Goal: Find specific page/section: Find specific page/section

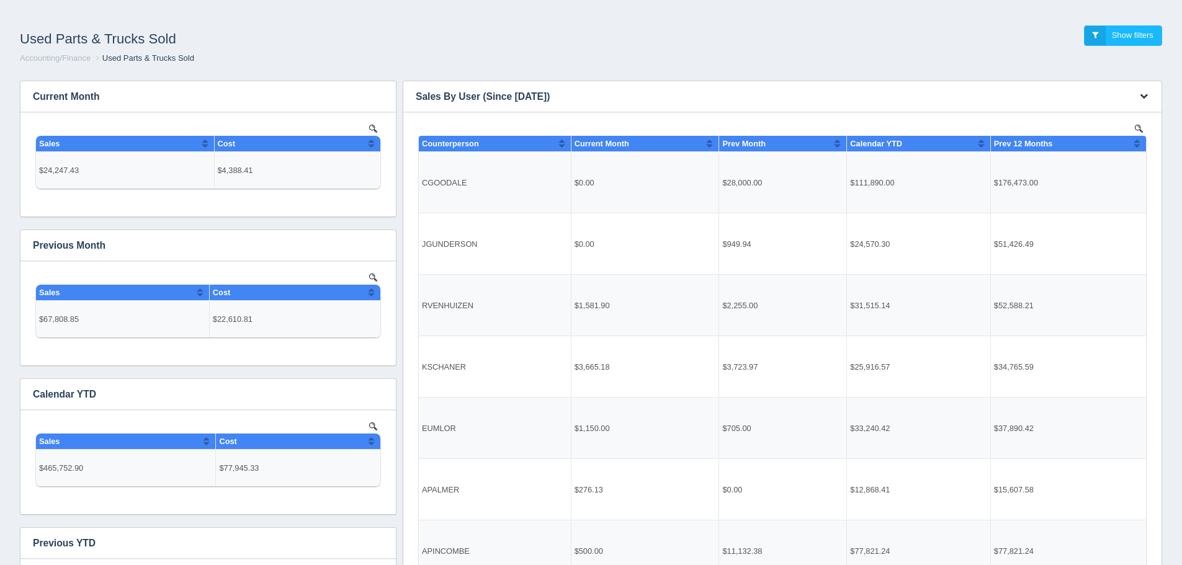
click at [1141, 98] on icon "button" at bounding box center [1144, 96] width 8 height 8
click at [1137, 130] on link "View all results" at bounding box center [1102, 132] width 99 height 18
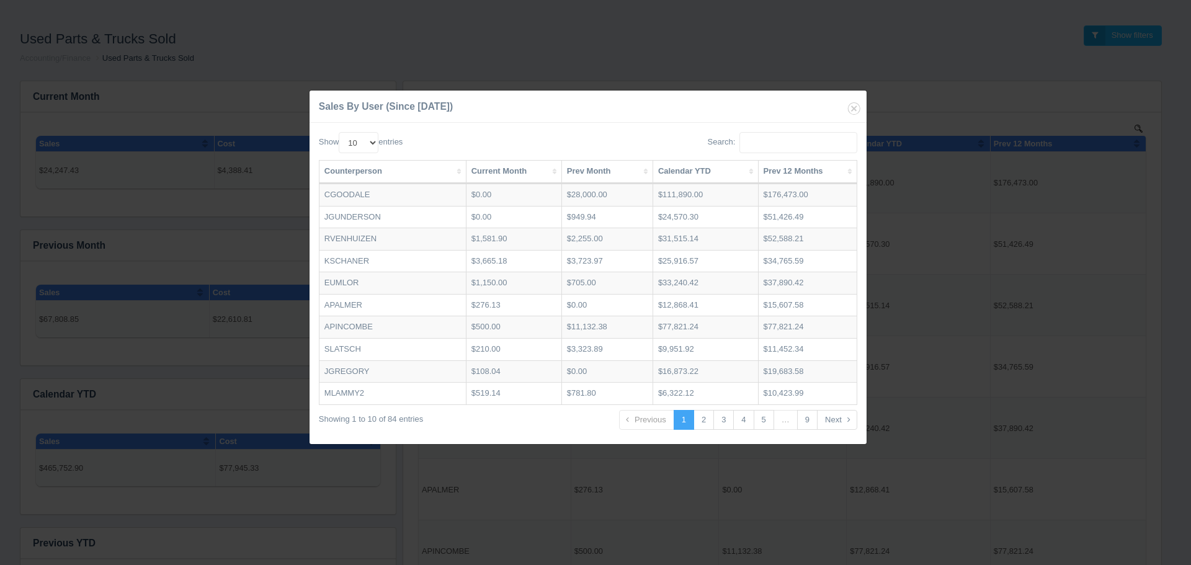
click at [699, 176] on th "Calendar YTD" at bounding box center [705, 172] width 105 height 23
click at [699, 176] on th "Calendar YTD" at bounding box center [706, 172] width 107 height 23
click at [847, 110] on icon "button" at bounding box center [854, 108] width 17 height 17
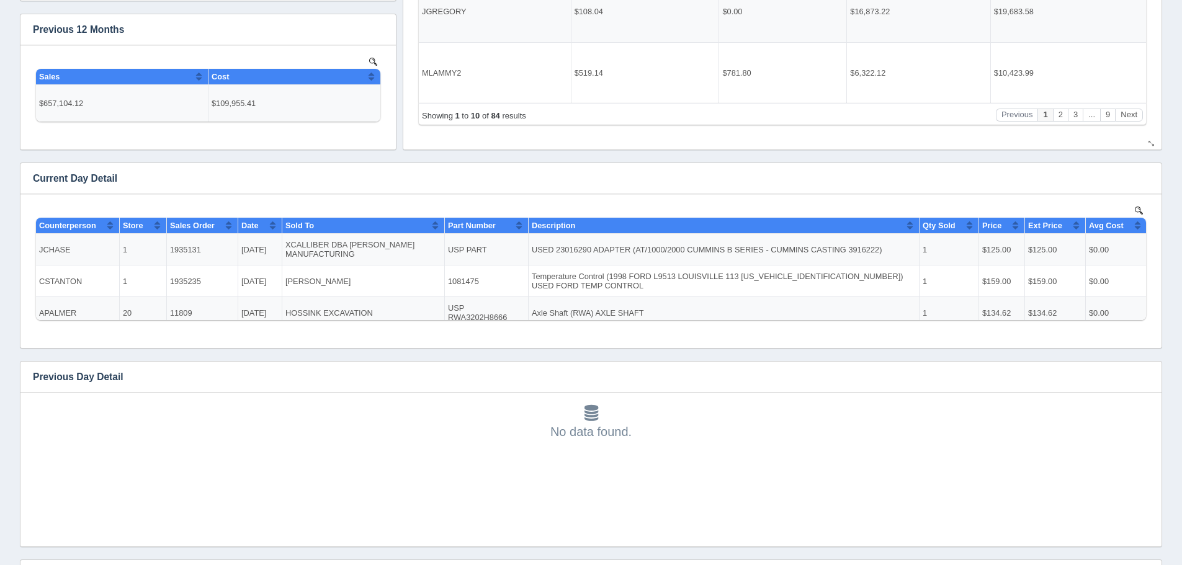
scroll to position [806, 0]
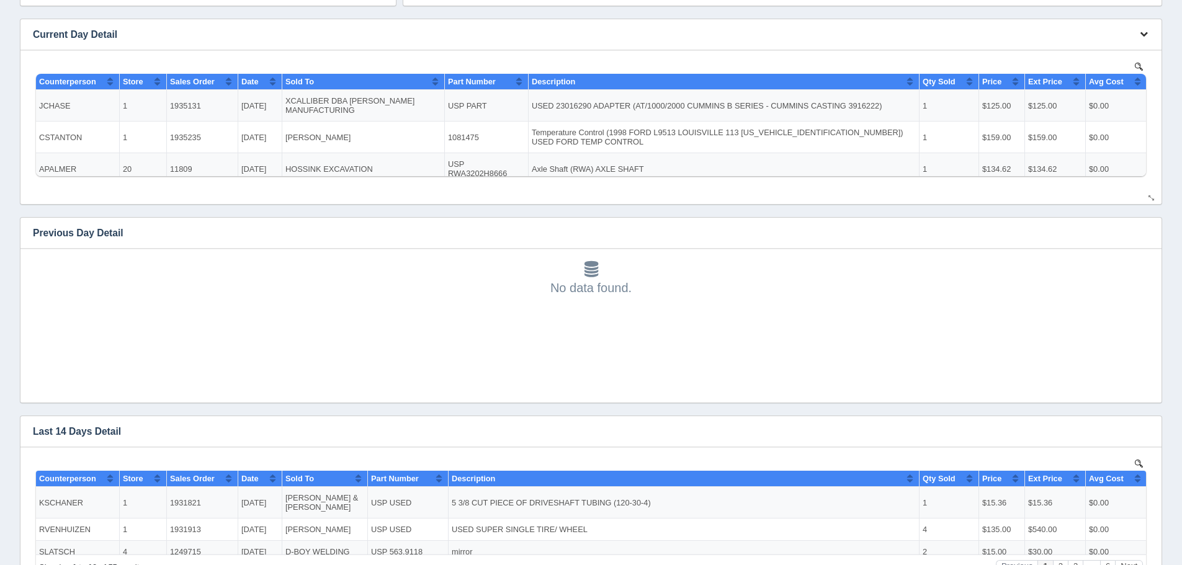
click at [1142, 38] on button "button" at bounding box center [1143, 34] width 17 height 19
click at [1138, 65] on link "View all results" at bounding box center [1102, 70] width 99 height 18
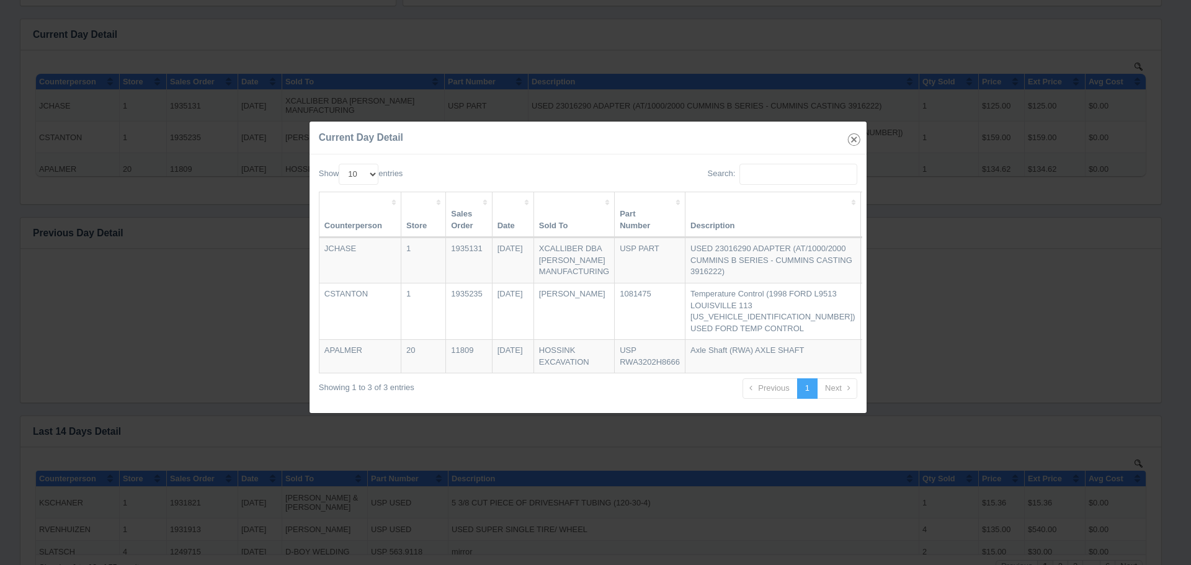
click at [853, 131] on icon "button" at bounding box center [854, 139] width 17 height 17
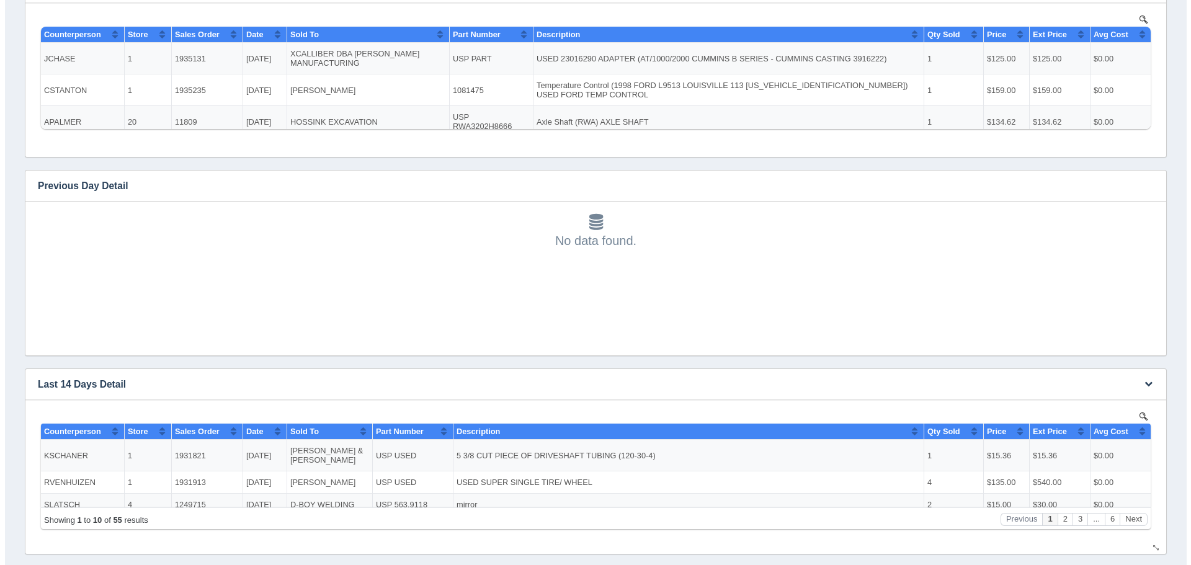
scroll to position [993, 0]
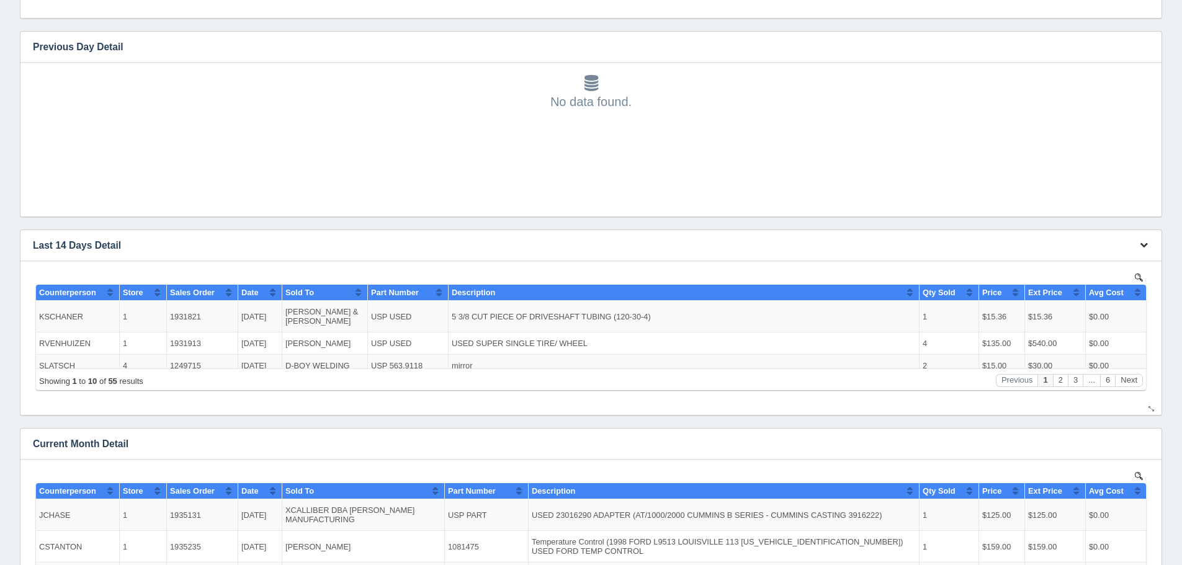
click at [1143, 248] on icon "button" at bounding box center [1144, 245] width 8 height 8
click at [1128, 273] on link "View all results" at bounding box center [1102, 281] width 99 height 18
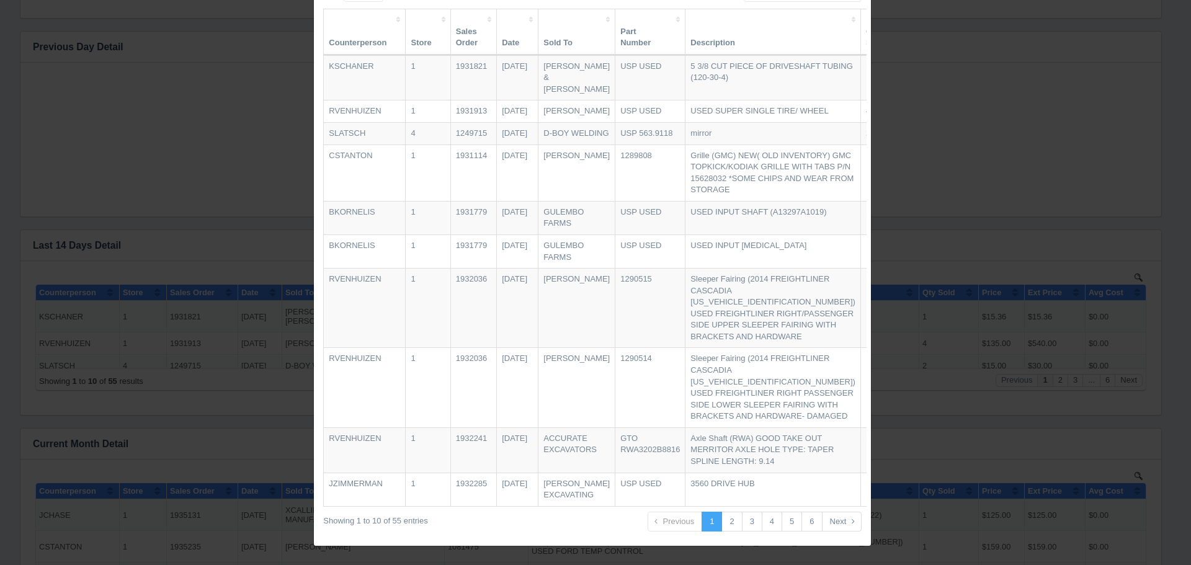
scroll to position [254, 0]
click at [725, 532] on link "2" at bounding box center [731, 522] width 20 height 20
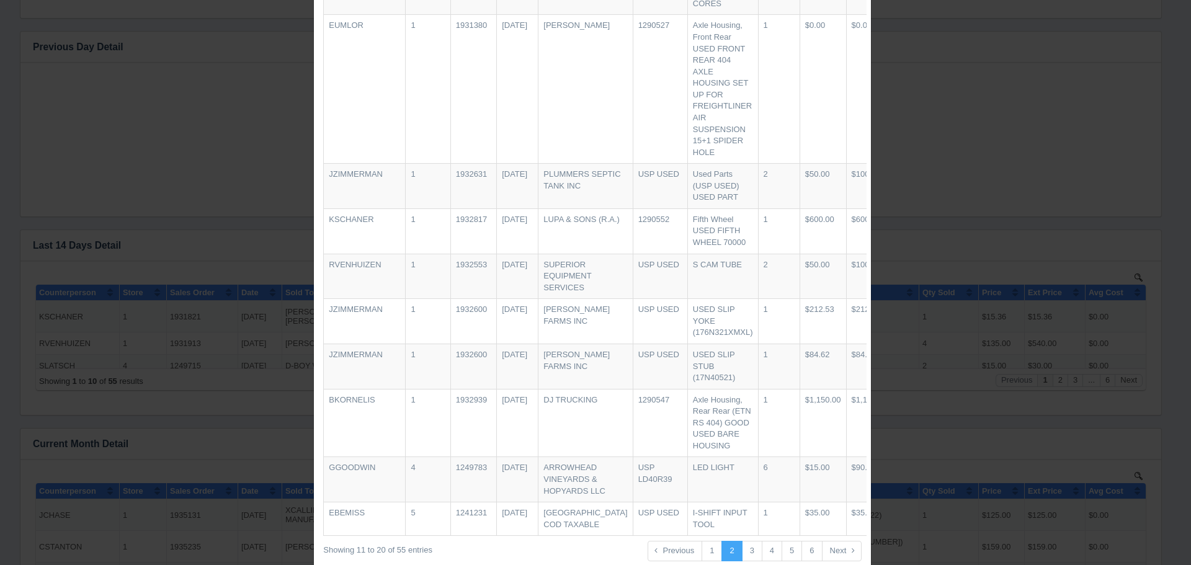
scroll to position [197, 0]
